Goal: Information Seeking & Learning: Learn about a topic

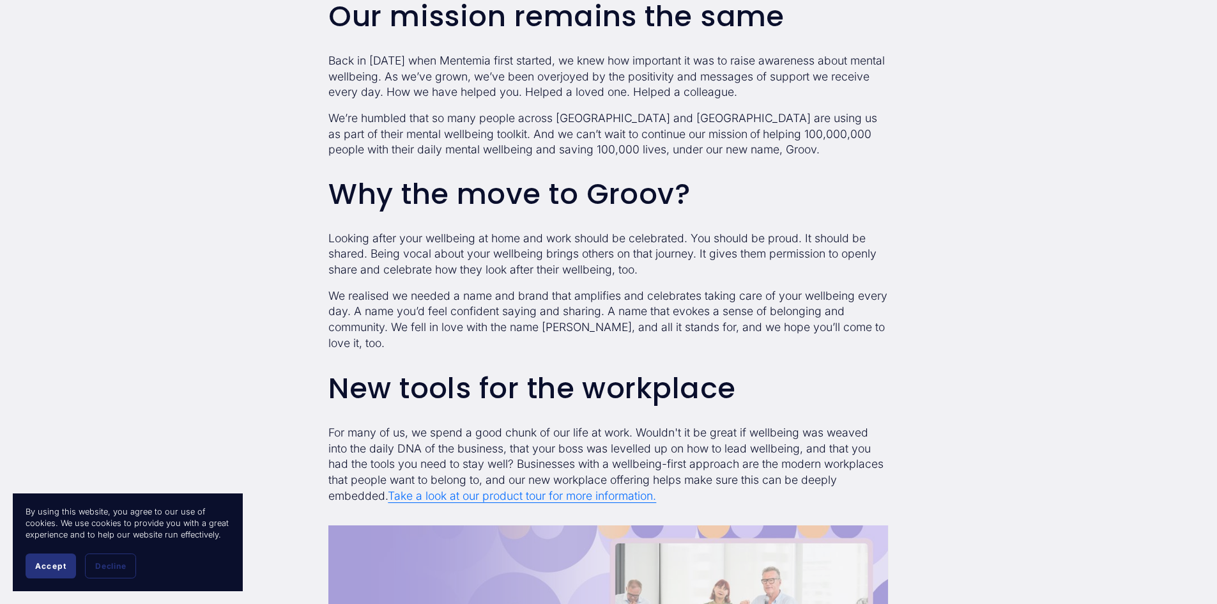
scroll to position [894, 0]
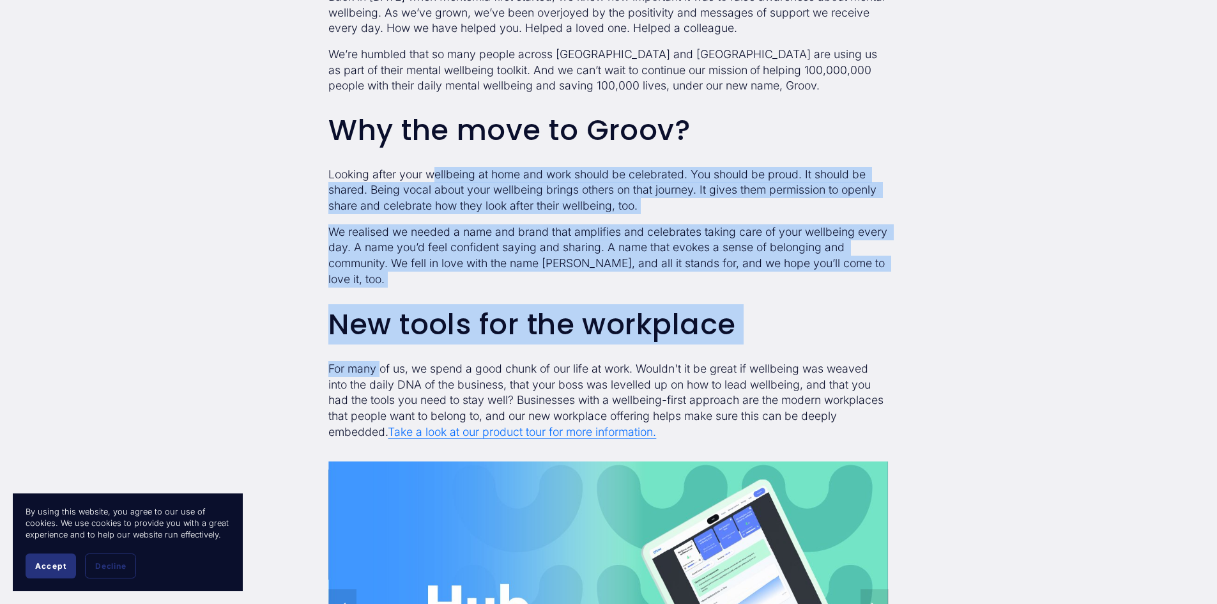
drag, startPoint x: 438, startPoint y: 176, endPoint x: 380, endPoint y: 374, distance: 205.8
click at [380, 374] on div "It’s a new era for Mentemia, from [DATE] Welcome to Groov! We’ve got a new name…" at bounding box center [607, 348] width 581 height 1787
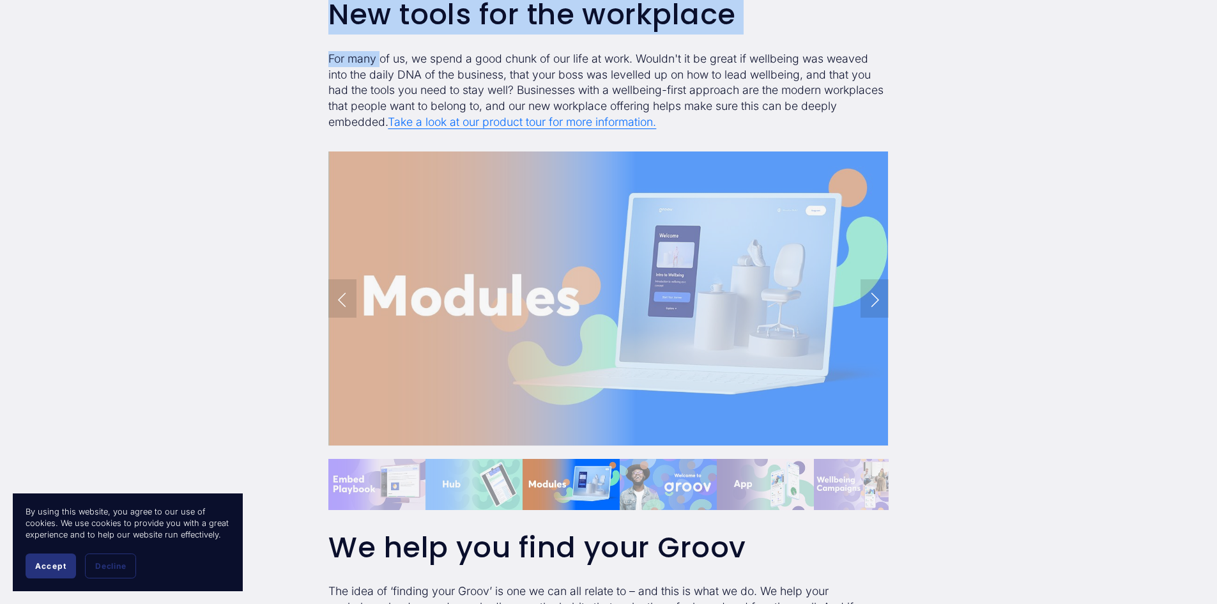
scroll to position [1278, 0]
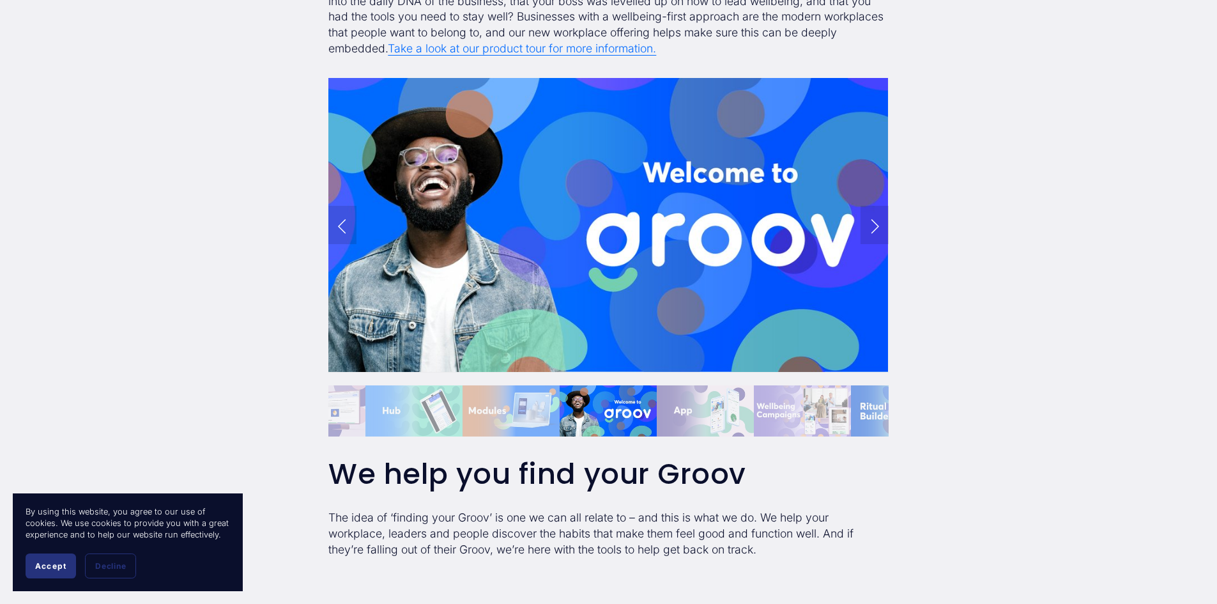
click at [875, 229] on link "Next Slide" at bounding box center [874, 225] width 28 height 38
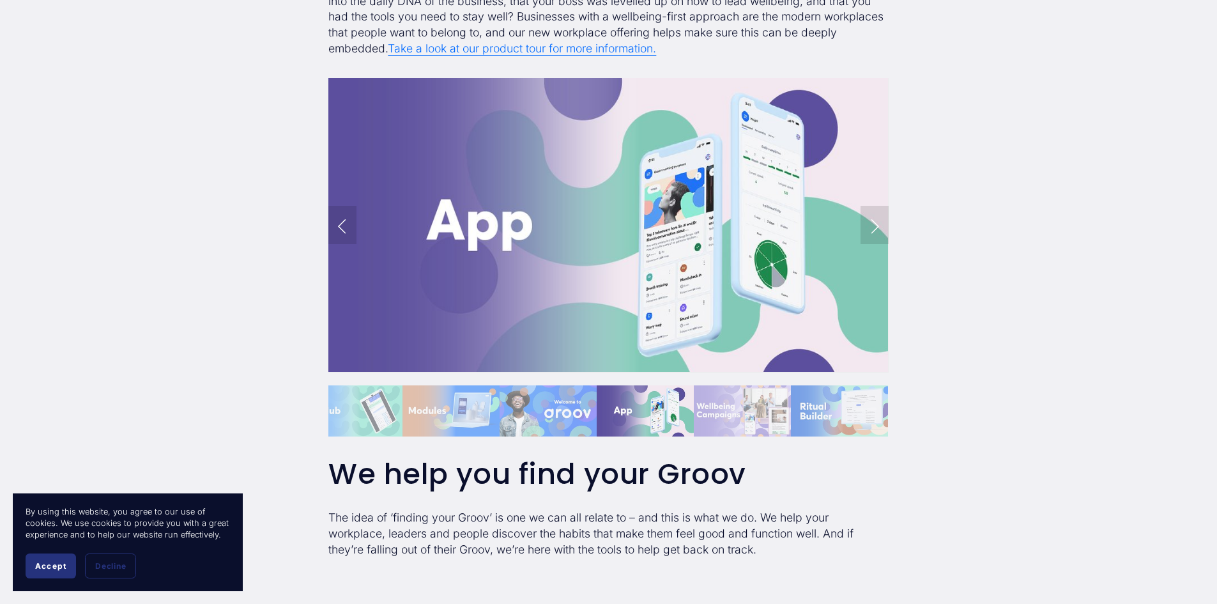
click at [875, 229] on link "Next Slide" at bounding box center [874, 225] width 28 height 38
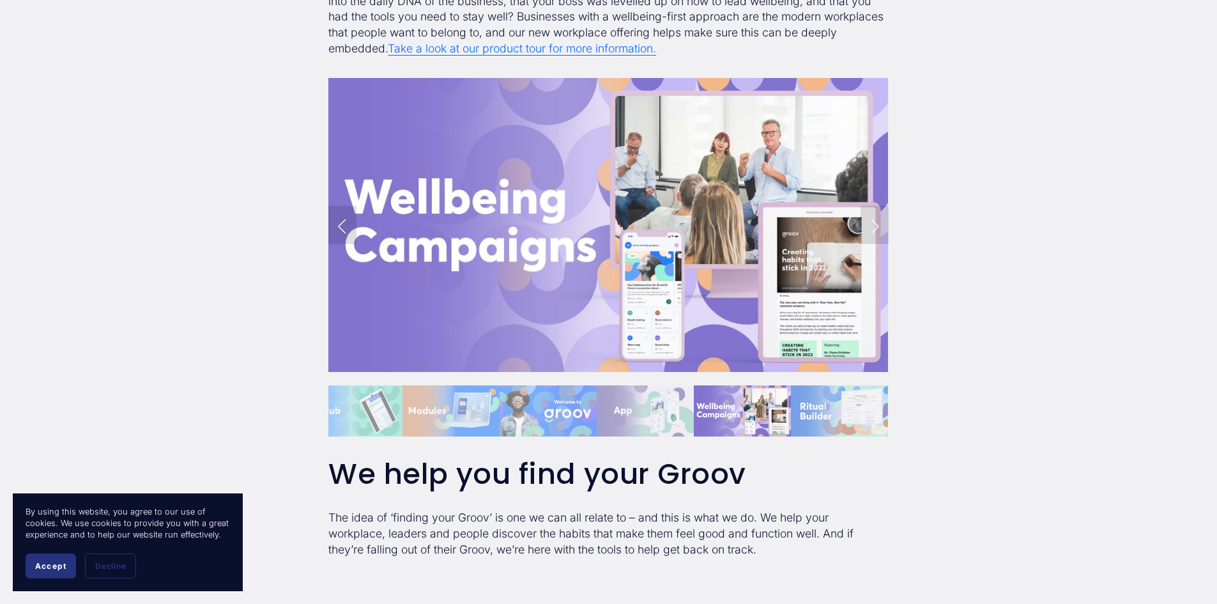
click at [874, 229] on link "Next Slide" at bounding box center [874, 225] width 28 height 38
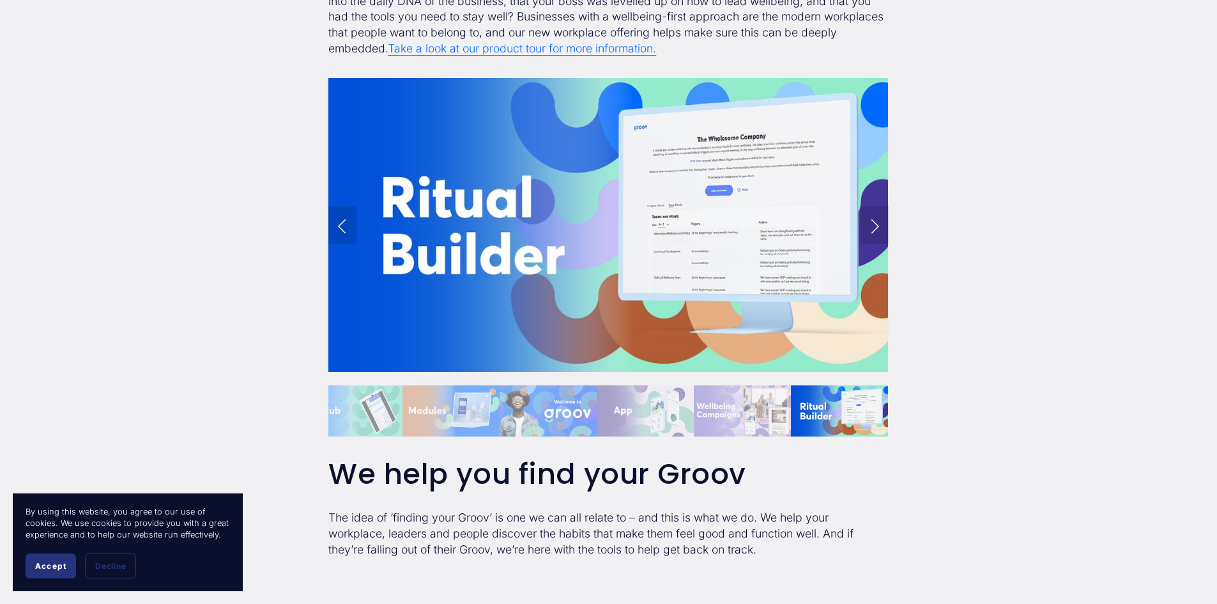
click at [874, 229] on link "Next Slide" at bounding box center [874, 225] width 28 height 38
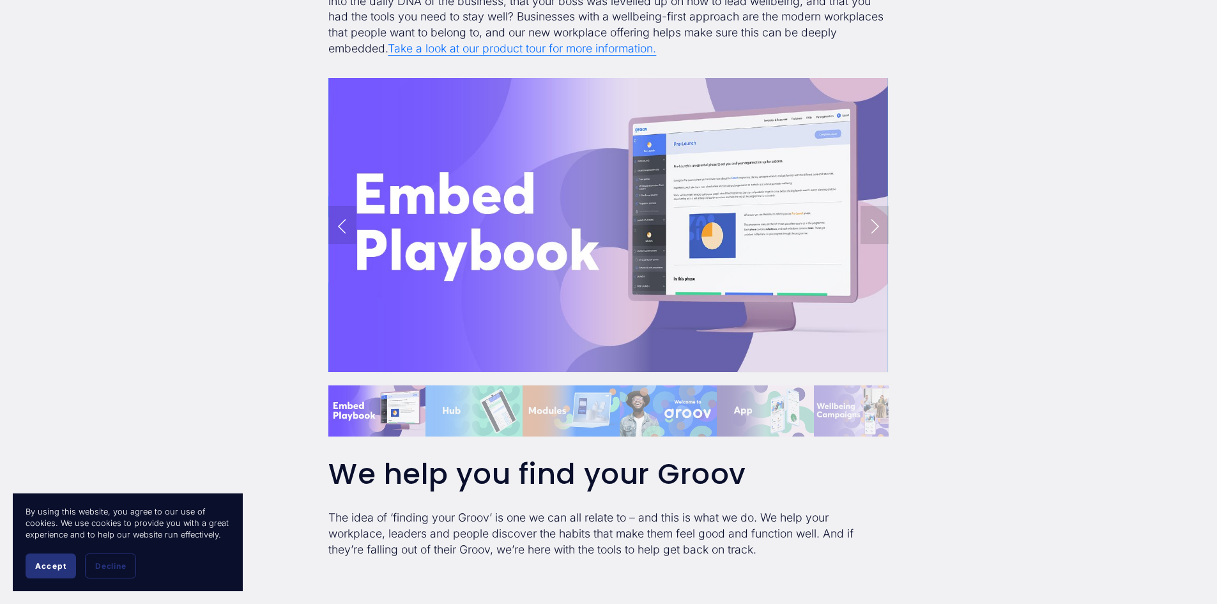
click at [873, 229] on link "Next Slide" at bounding box center [874, 225] width 28 height 38
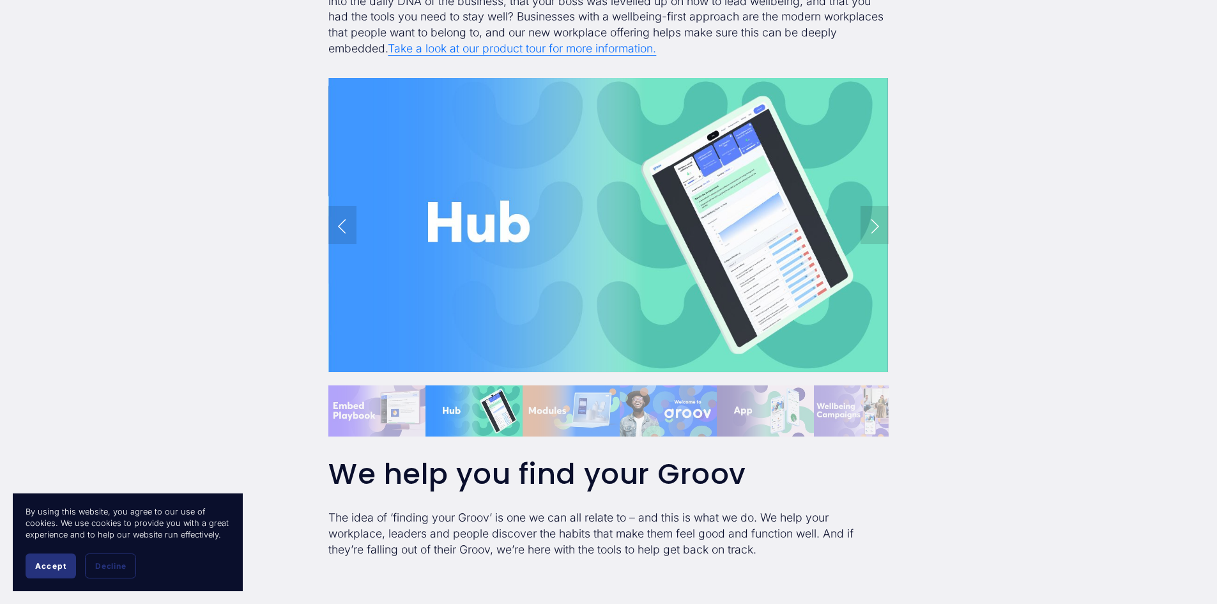
click at [873, 229] on link "Next Slide" at bounding box center [874, 225] width 28 height 38
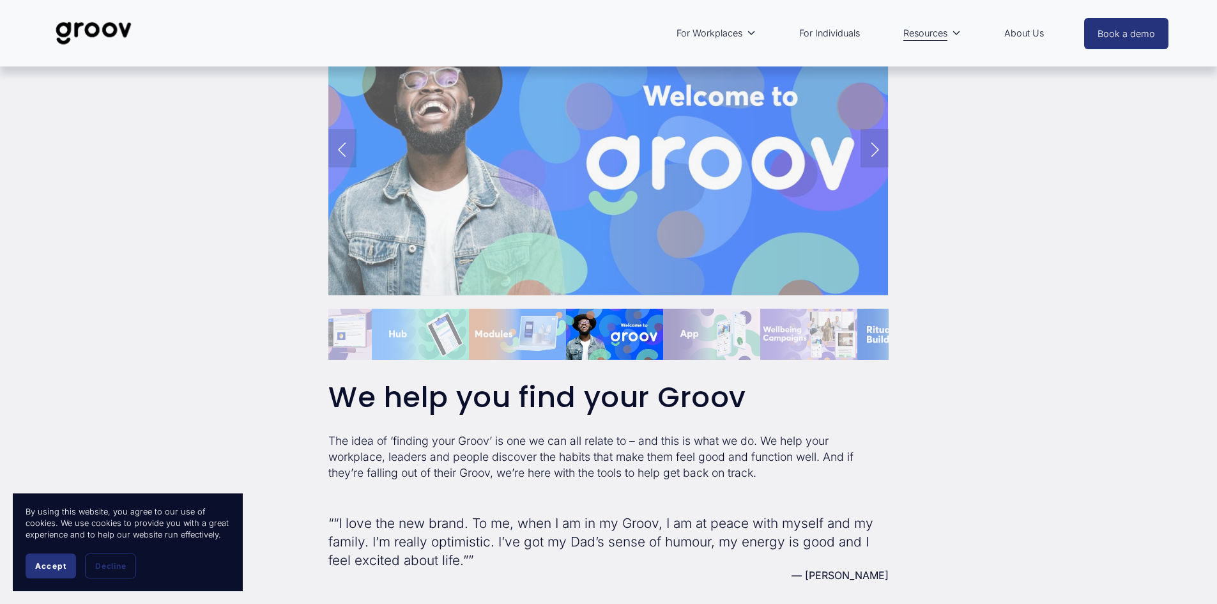
scroll to position [1341, 0]
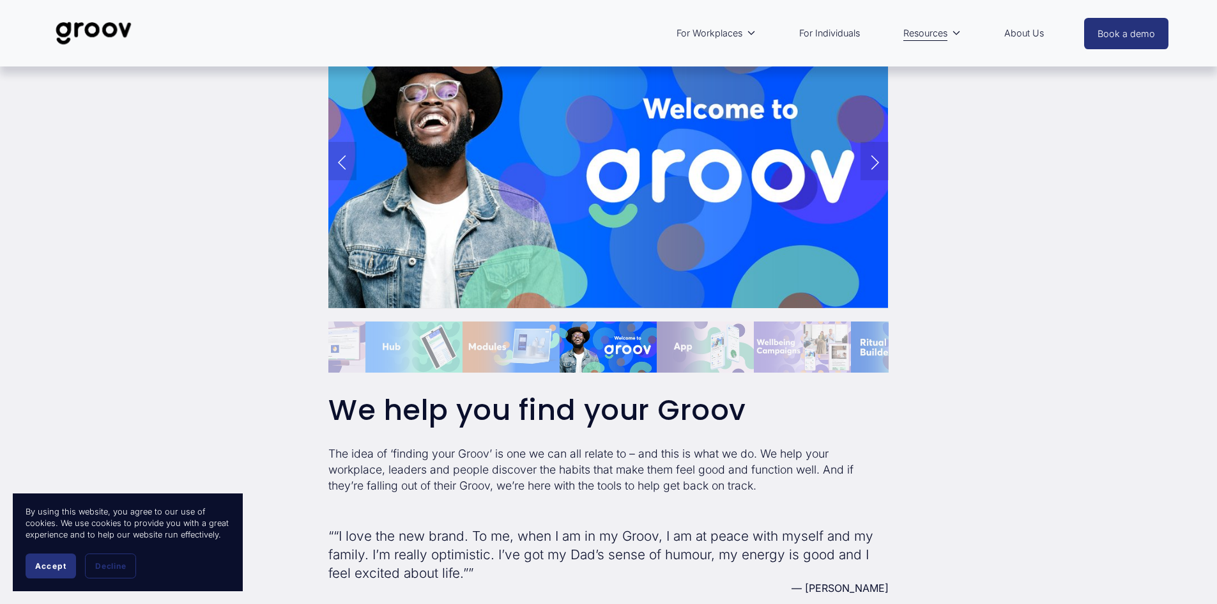
click at [525, 326] on img "Slide 3" at bounding box center [510, 346] width 97 height 51
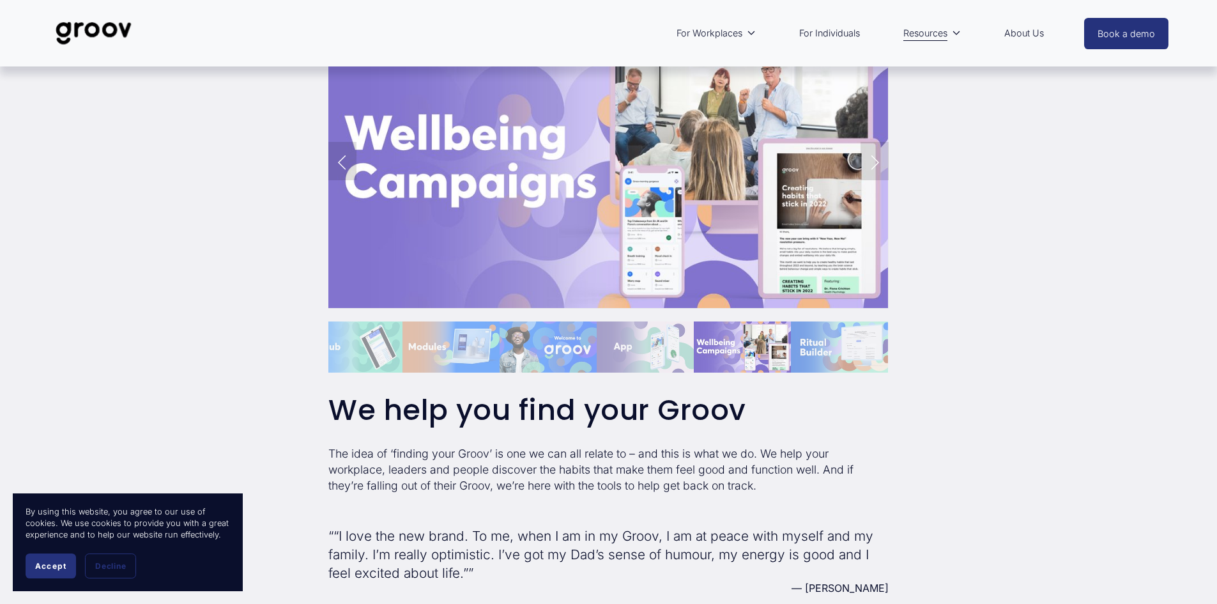
click at [459, 360] on img "Slide 3" at bounding box center [450, 346] width 97 height 51
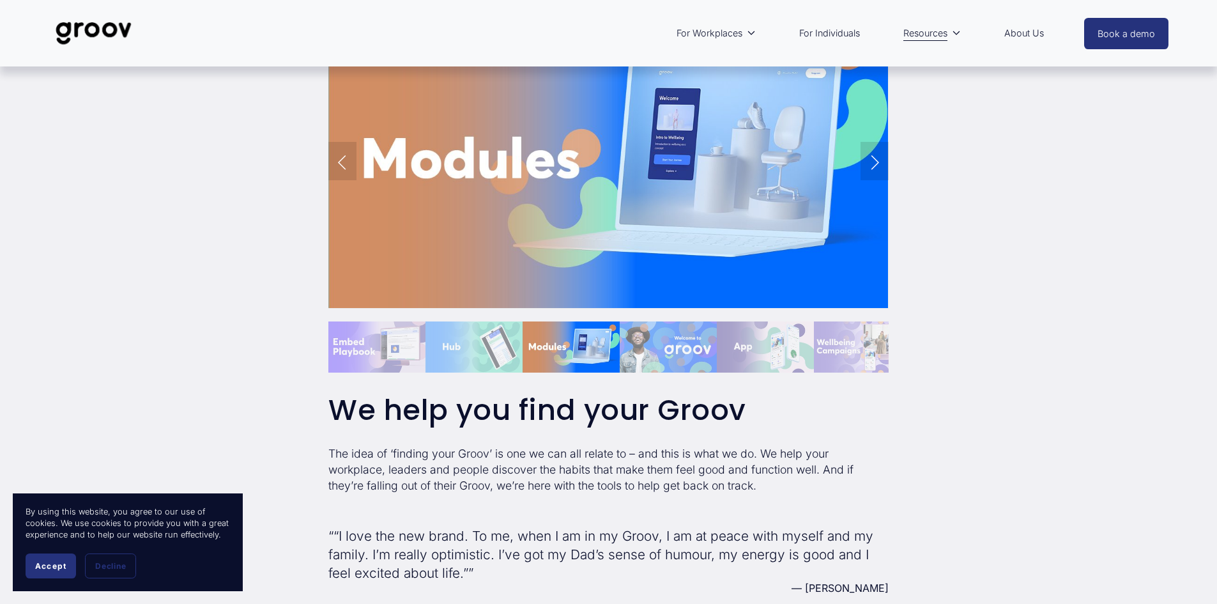
click at [591, 217] on img at bounding box center [608, 161] width 560 height 294
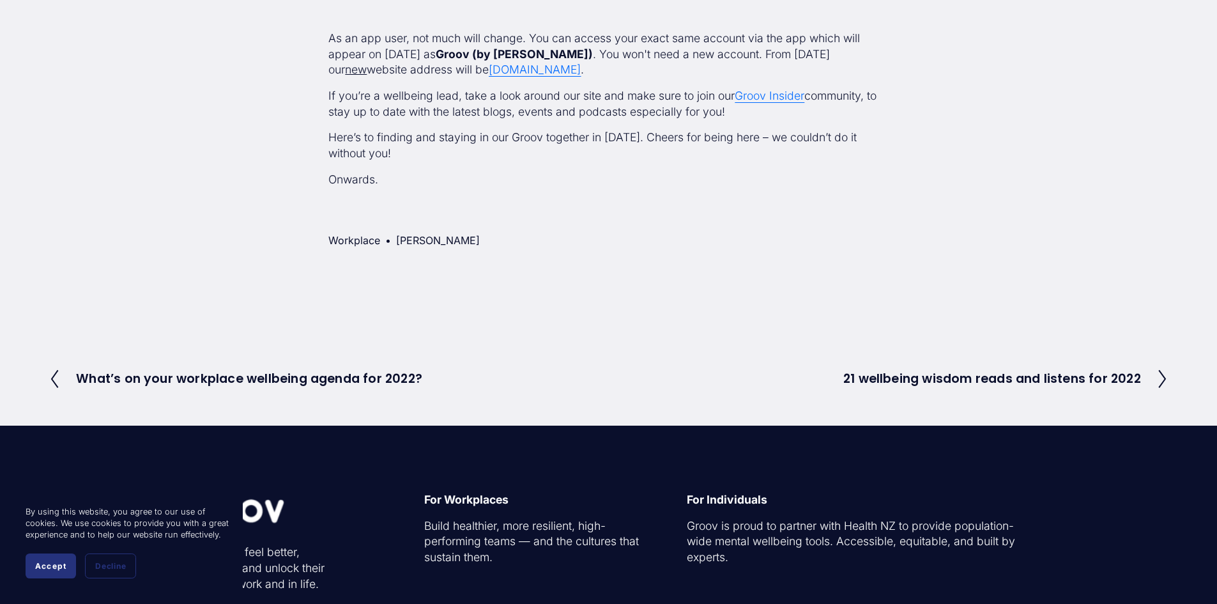
scroll to position [1980, 0]
